Goal: Navigation & Orientation: Find specific page/section

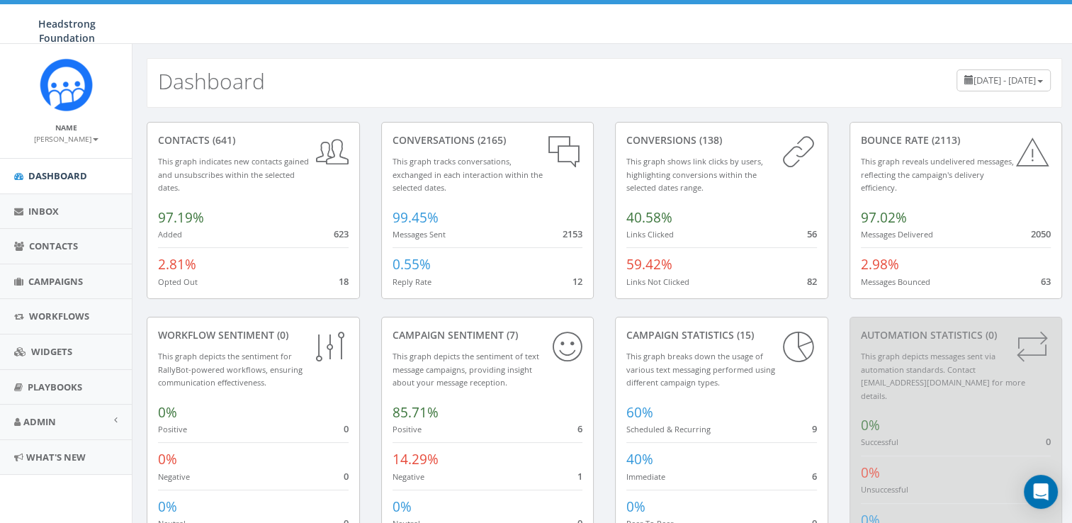
click at [553, 156] on icon at bounding box center [563, 151] width 37 height 37
click at [35, 218] on link "Inbox" at bounding box center [66, 211] width 132 height 35
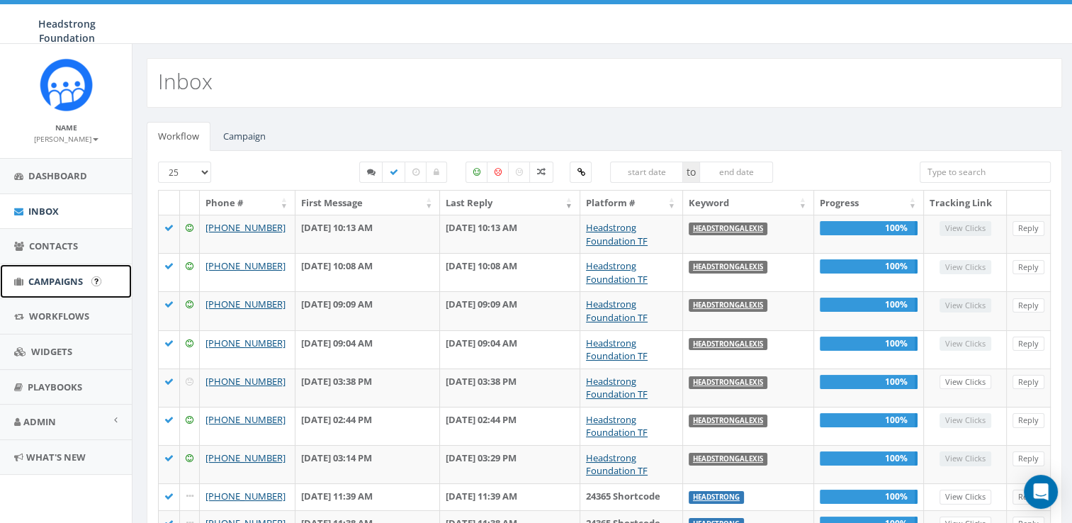
click at [51, 275] on span "Campaigns" at bounding box center [55, 281] width 55 height 13
